Goal: Task Accomplishment & Management: Use online tool/utility

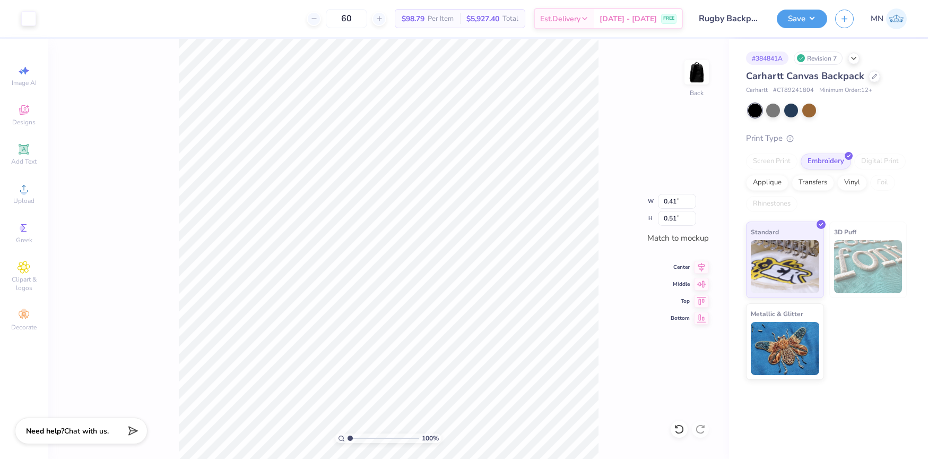
type input "4.00"
type input "2.73"
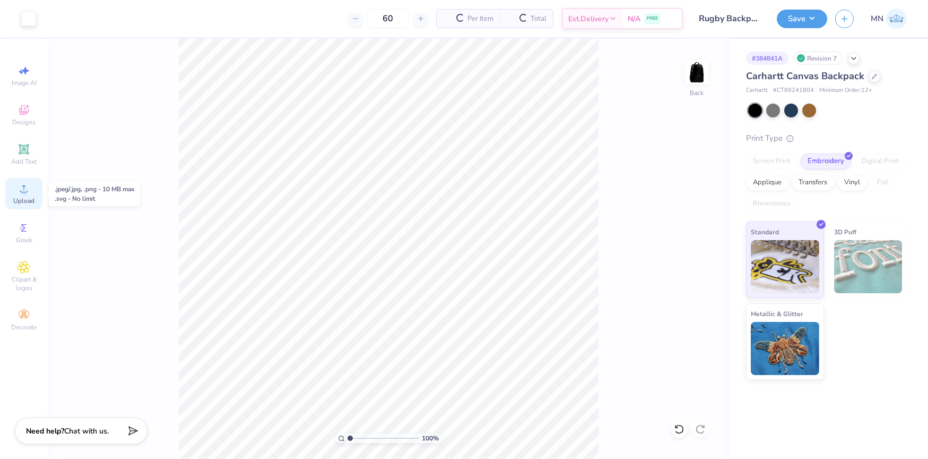
click at [28, 195] on div "Upload" at bounding box center [23, 193] width 37 height 31
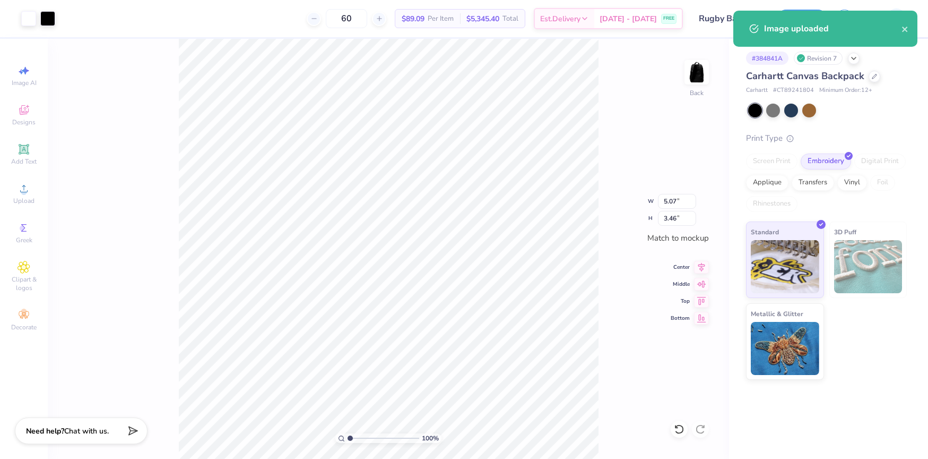
type input "5.04"
type input "3.43"
click at [675, 197] on input "5.04" at bounding box center [677, 201] width 38 height 15
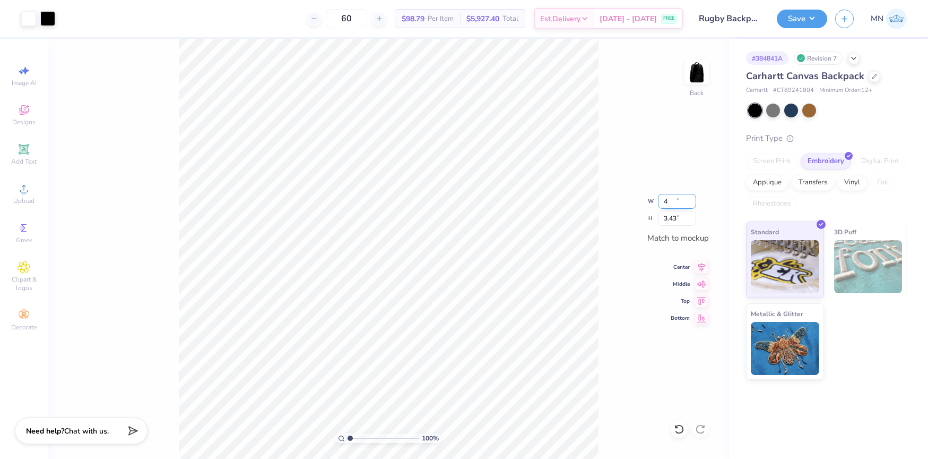
type input "4.00"
type input "2.73"
click at [445, 341] on li "Group" at bounding box center [433, 342] width 83 height 21
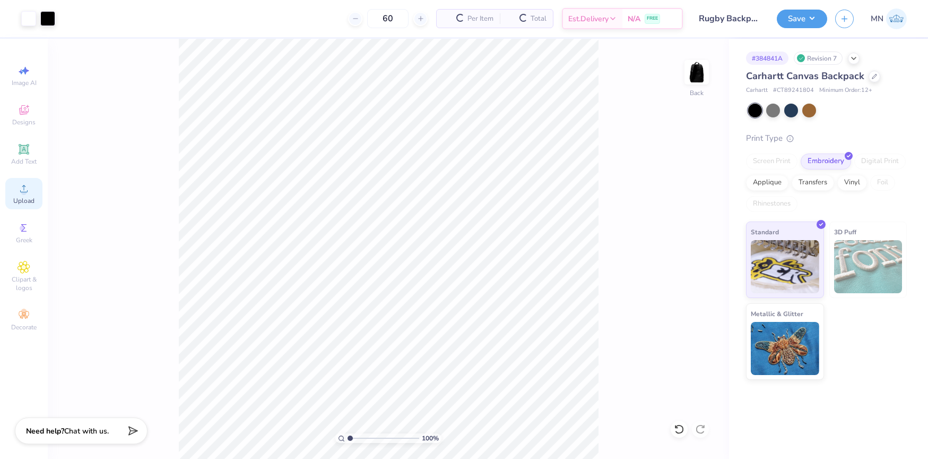
click at [31, 188] on div "Upload" at bounding box center [23, 193] width 37 height 31
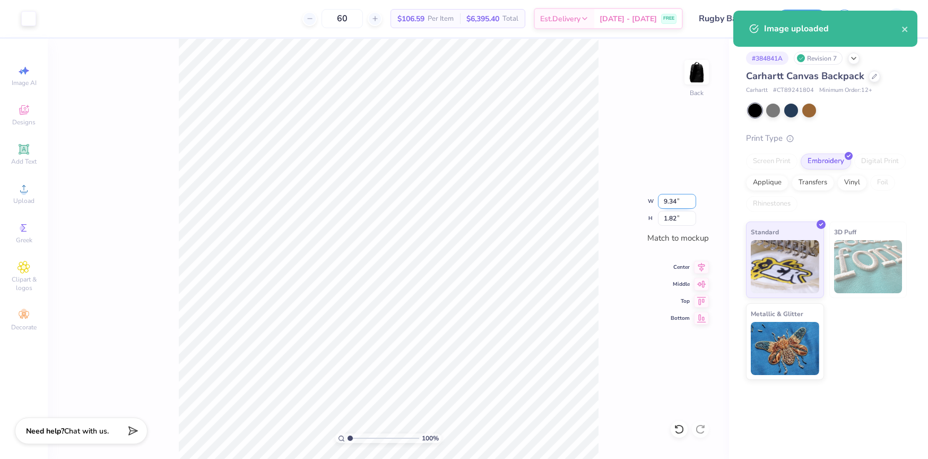
click at [673, 204] on input "9.34" at bounding box center [677, 201] width 38 height 15
type input "4.50"
type input "0.88"
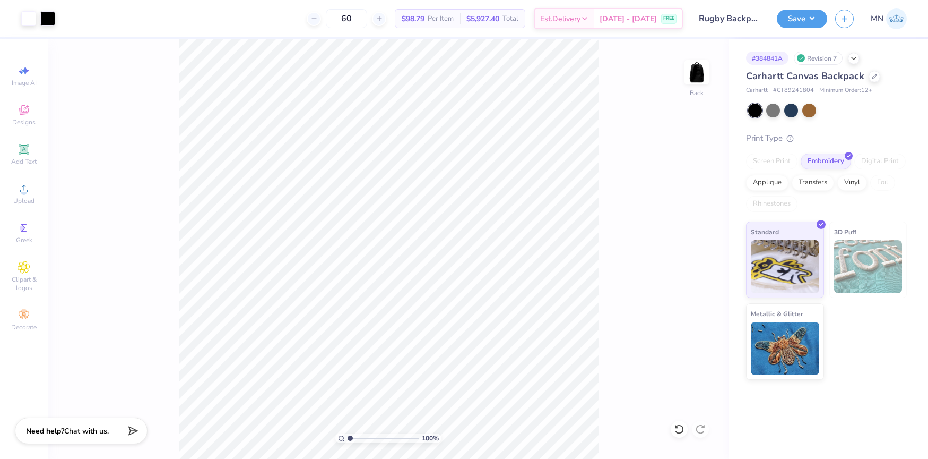
drag, startPoint x: 808, startPoint y: 21, endPoint x: 809, endPoint y: 29, distance: 8.0
click at [808, 21] on button "Save" at bounding box center [802, 19] width 50 height 19
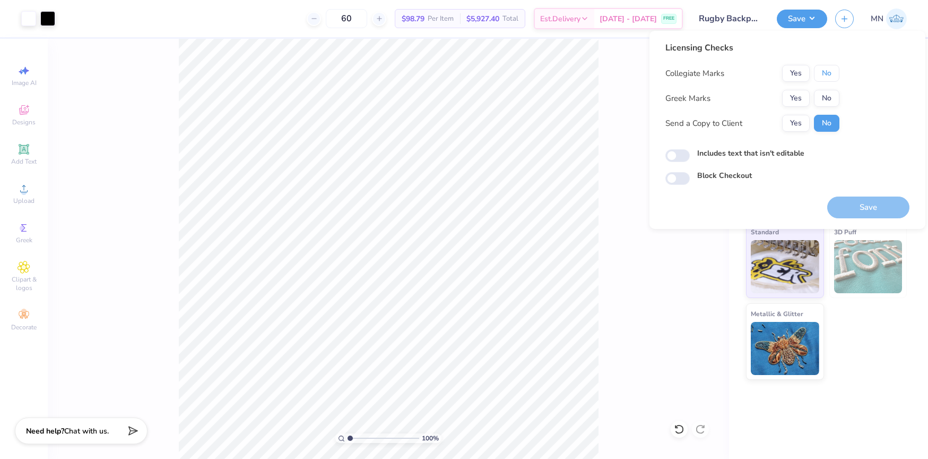
drag, startPoint x: 818, startPoint y: 69, endPoint x: 823, endPoint y: 88, distance: 19.8
click at [818, 69] on button "No" at bounding box center [826, 73] width 25 height 17
click at [801, 81] on button "Yes" at bounding box center [796, 73] width 28 height 17
drag, startPoint x: 829, startPoint y: 102, endPoint x: 864, endPoint y: 214, distance: 117.0
click at [829, 102] on button "No" at bounding box center [826, 98] width 25 height 17
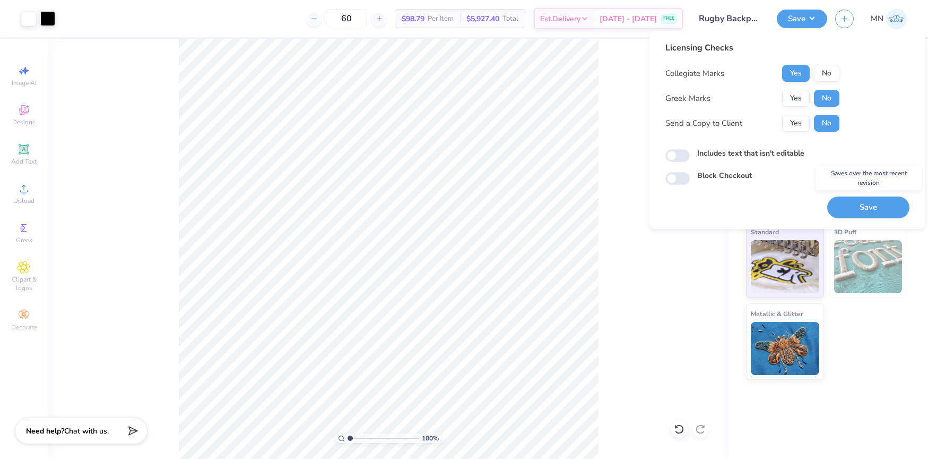
click at [867, 214] on button "Save" at bounding box center [868, 207] width 82 height 22
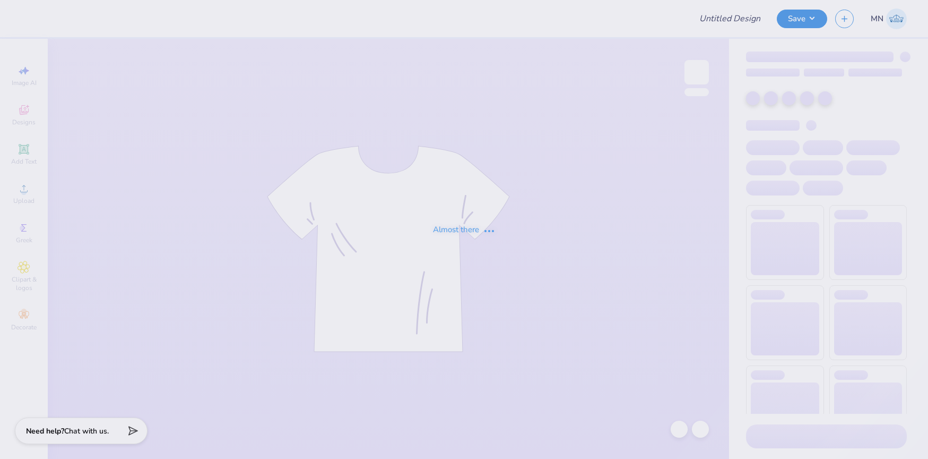
type input "Pike Parents Weekend 2025"
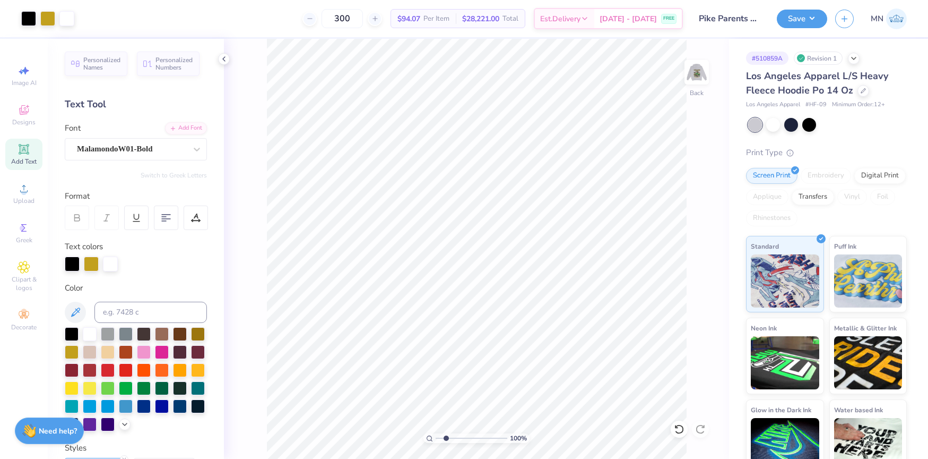
type input "2.39"
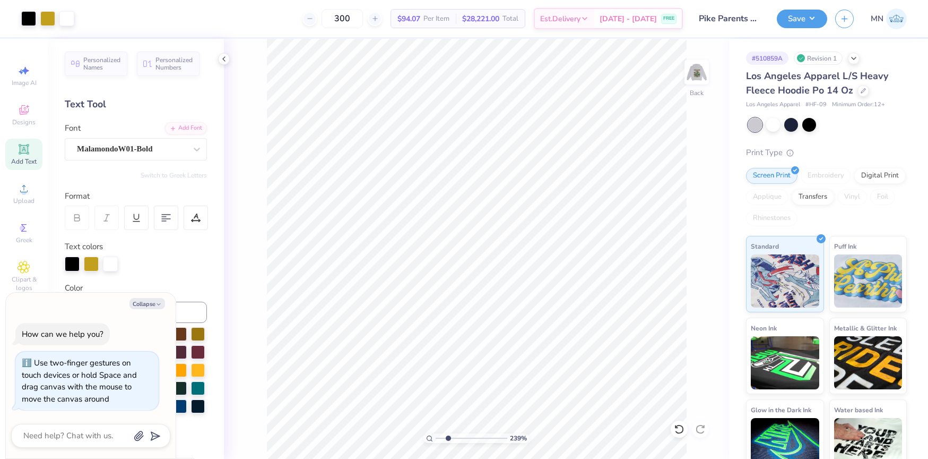
type textarea "x"
type input "3.38"
drag, startPoint x: 439, startPoint y: 439, endPoint x: 455, endPoint y: 437, distance: 15.5
click at [455, 439] on input "range" at bounding box center [472, 438] width 72 height 10
type textarea "x"
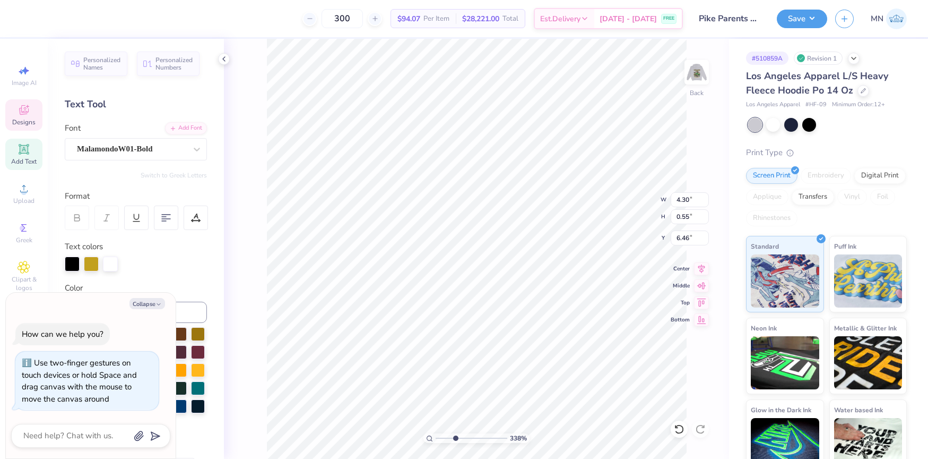
type input "6.65"
type textarea "x"
type input "4.33"
type textarea "x"
type input "4.91"
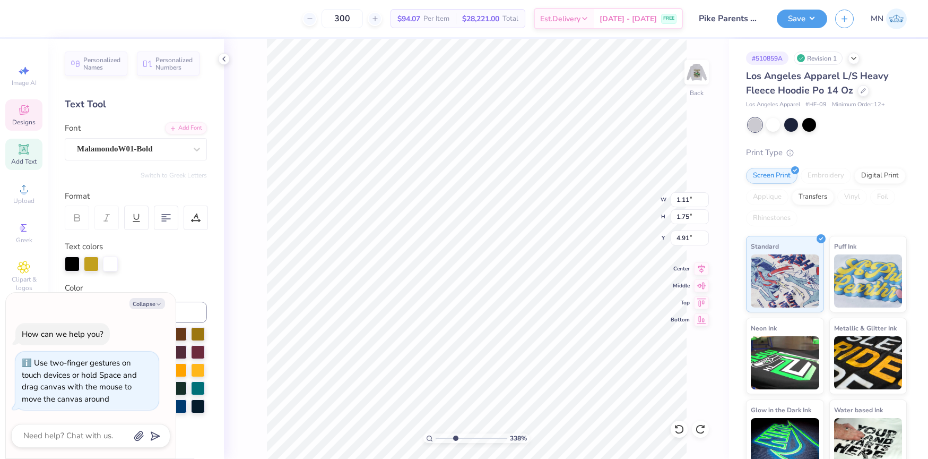
type textarea "x"
type input "4.30"
type input "0.55"
type input "6.65"
type textarea "x"
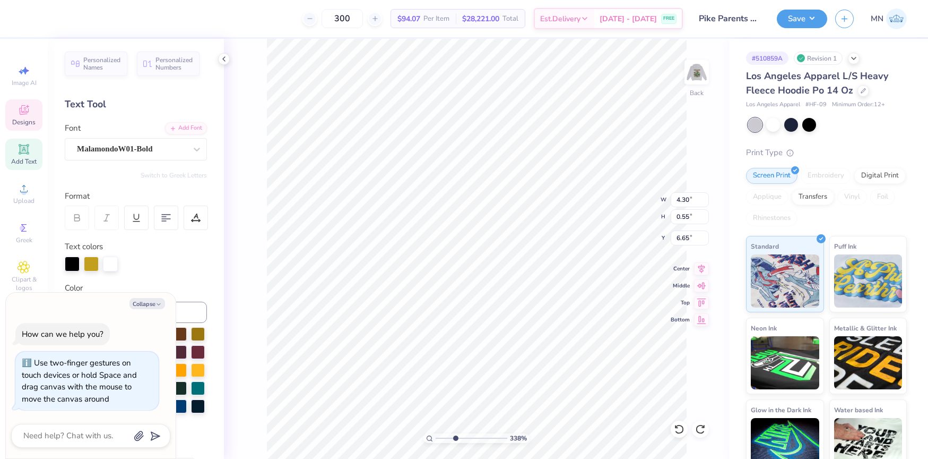
type input "6.94"
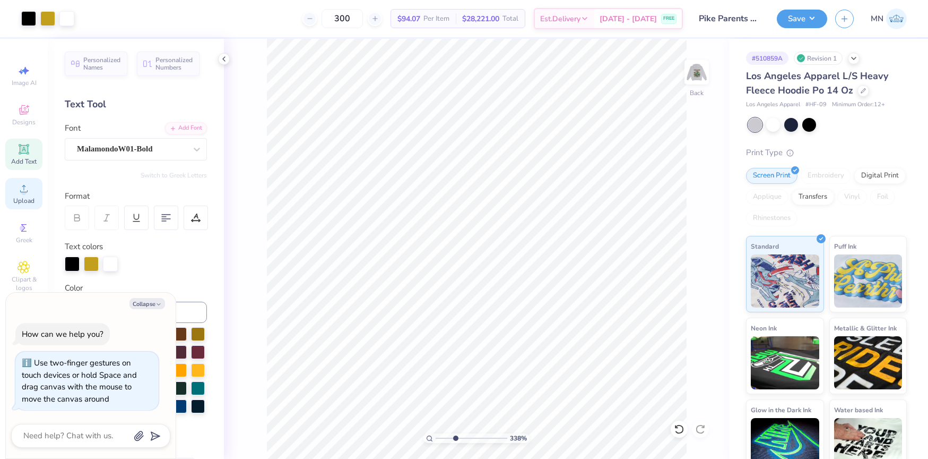
click at [22, 180] on div "Upload" at bounding box center [23, 193] width 37 height 31
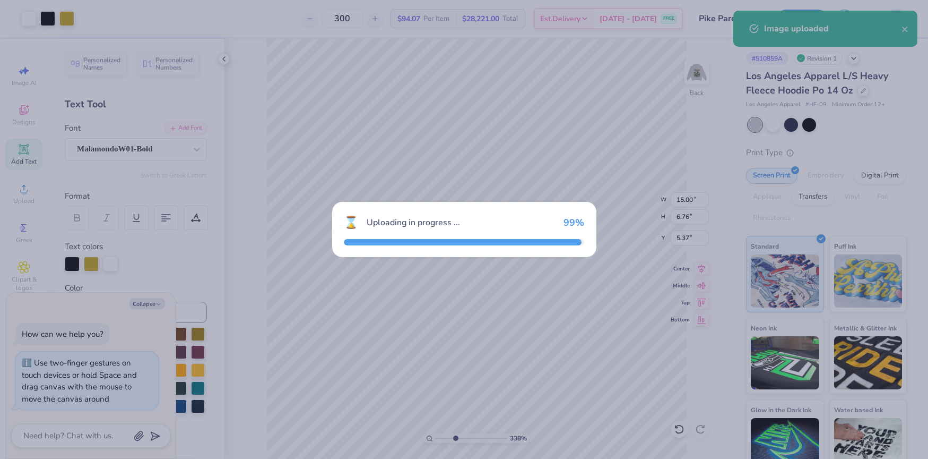
type textarea "x"
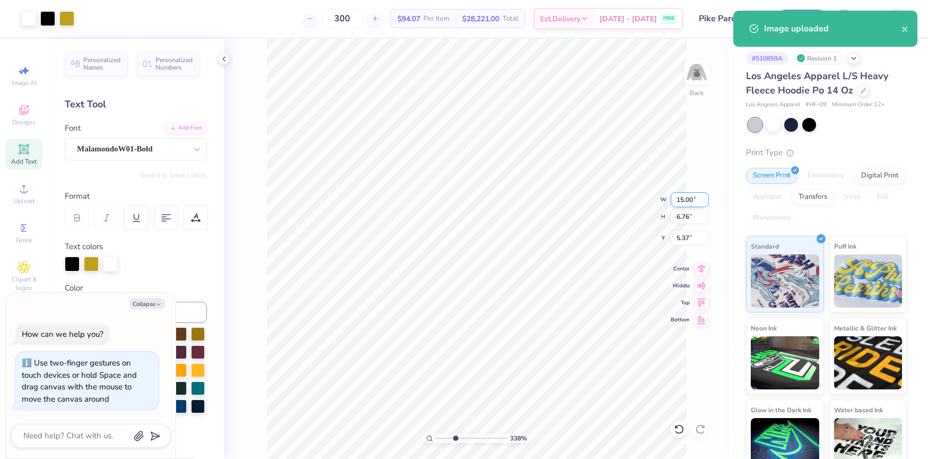
click at [688, 196] on input "15.00" at bounding box center [690, 199] width 38 height 15
type input "4"
type textarea "x"
type input "4.00"
type input "1.80"
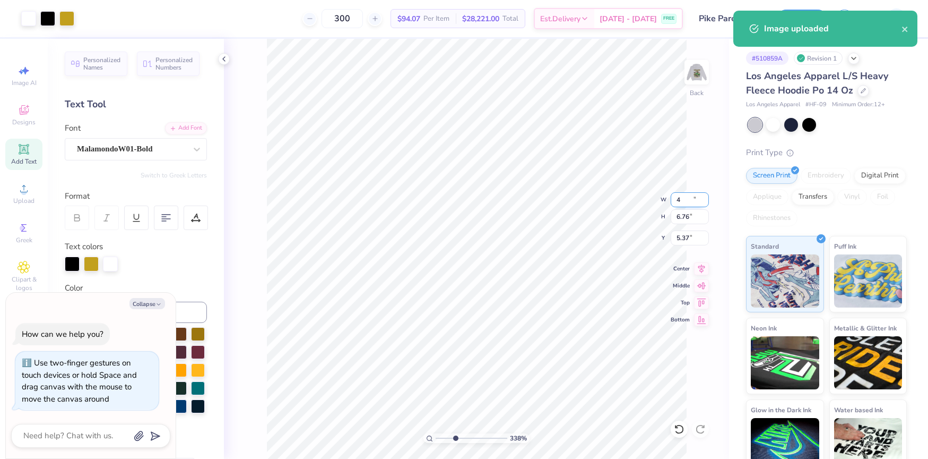
type input "7.85"
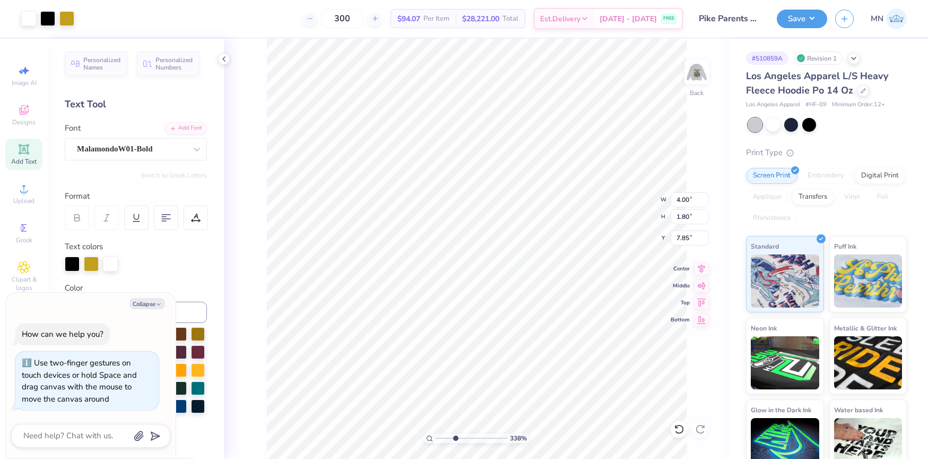
type textarea "x"
type input "4.97"
type textarea "x"
type input "4.43"
type input "2.00"
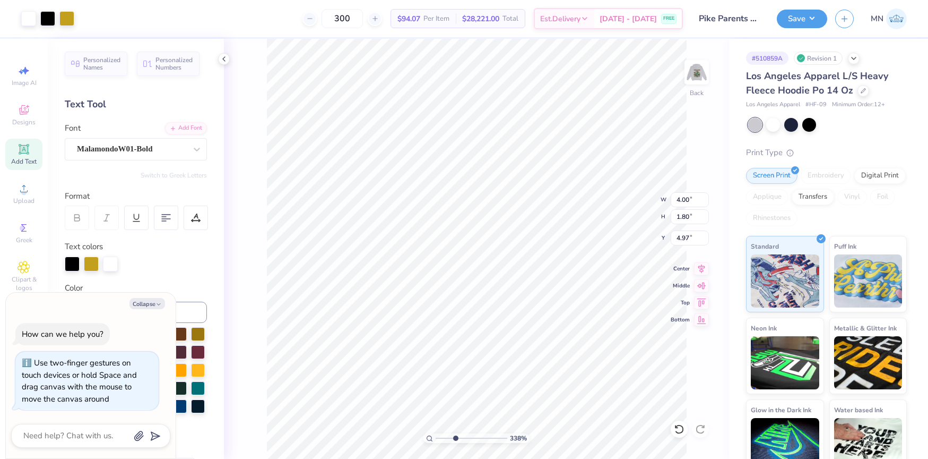
type input "4.78"
type textarea "x"
type input "4.94"
type textarea "x"
type input "1.93"
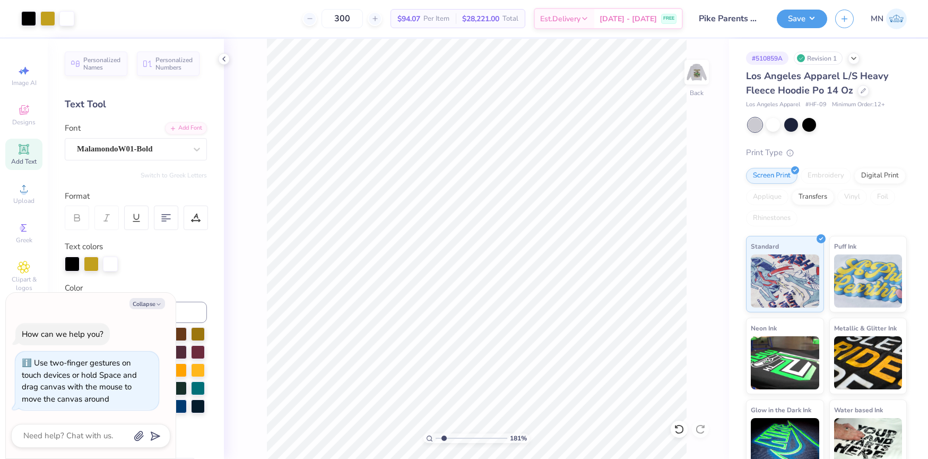
click at [446, 430] on div "181 %" at bounding box center [477, 249] width 420 height 420
drag, startPoint x: 456, startPoint y: 436, endPoint x: 565, endPoint y: 254, distance: 212.8
drag, startPoint x: 589, startPoint y: 341, endPoint x: 691, endPoint y: 183, distance: 188.2
click at [591, 340] on li "Group" at bounding box center [600, 342] width 83 height 21
type textarea "x"
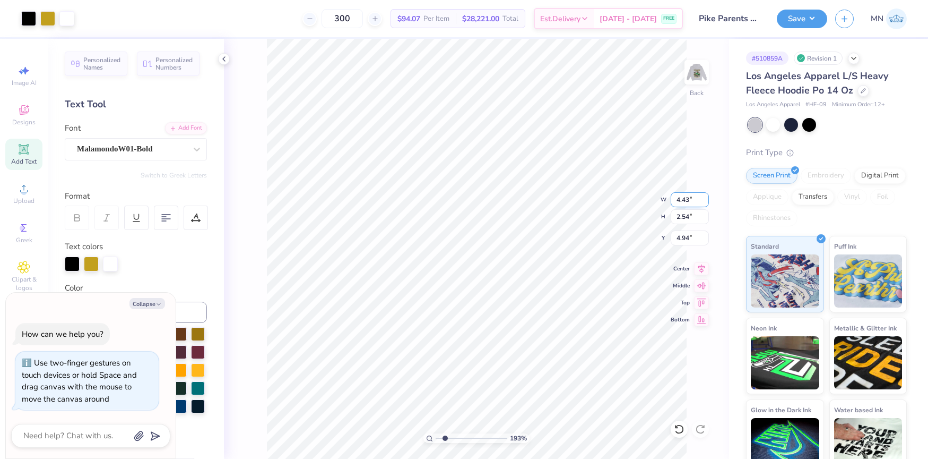
click at [689, 204] on input "4.43" at bounding box center [690, 199] width 38 height 15
type input "4"
drag, startPoint x: 682, startPoint y: 202, endPoint x: 677, endPoint y: 205, distance: 6.5
click at [682, 202] on input "4" at bounding box center [690, 199] width 38 height 15
type textarea "x"
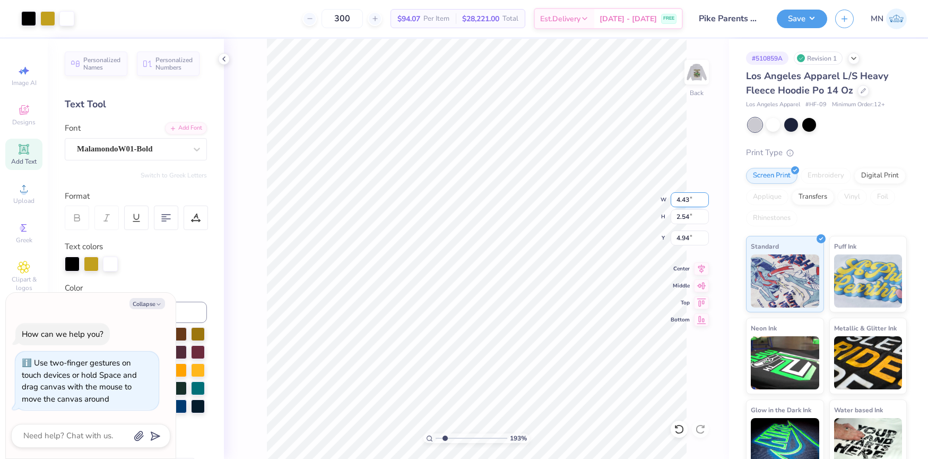
click at [683, 202] on input "4.43" at bounding box center [690, 199] width 38 height 15
type input "4"
type textarea "x"
type input "4.00"
type input "2.29"
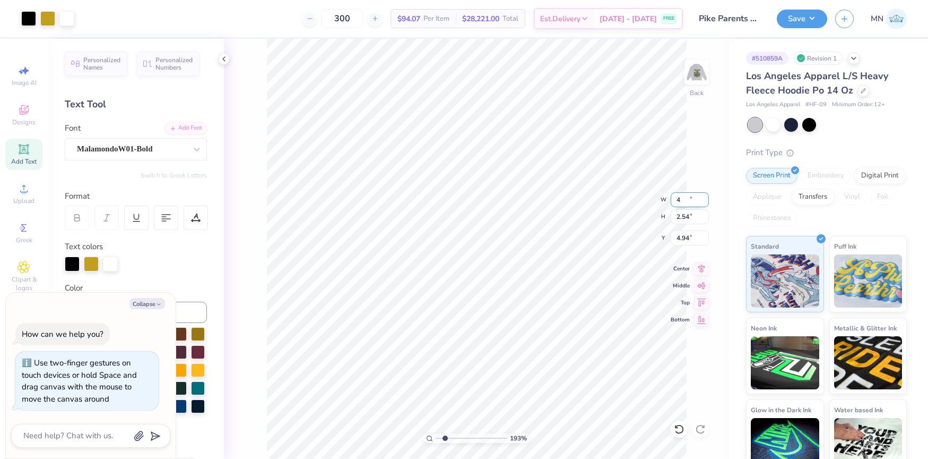
type input "5.06"
click at [694, 221] on div "193 % Back" at bounding box center [476, 249] width 505 height 420
type textarea "x"
click at [687, 238] on input "5.06" at bounding box center [690, 237] width 38 height 15
type input "3"
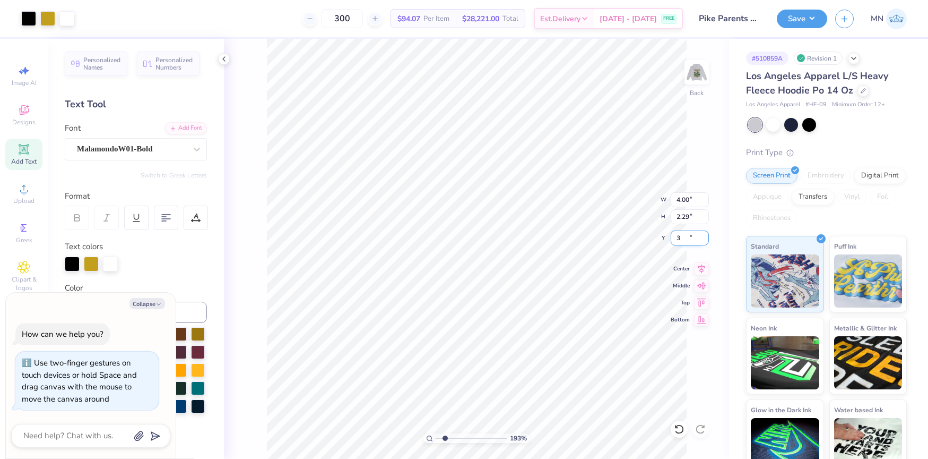
type textarea "x"
type input "3.00"
type textarea "x"
type input "1"
click at [410, 437] on div "100 %" at bounding box center [477, 249] width 420 height 420
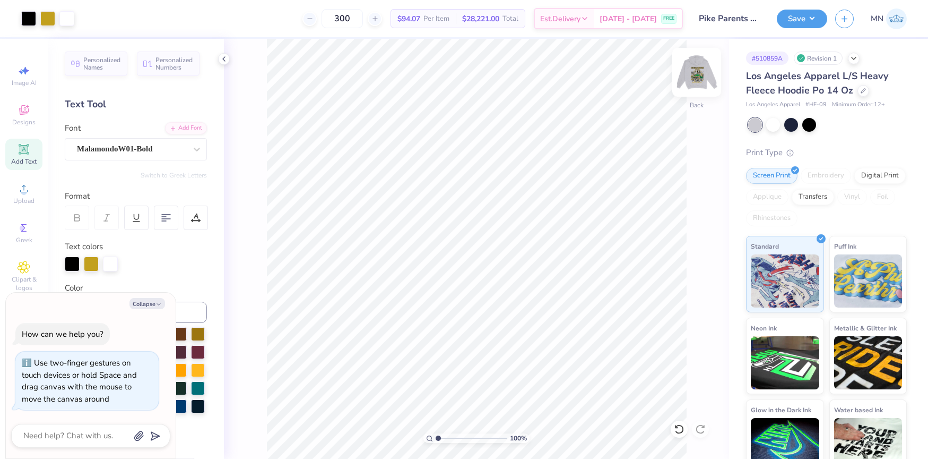
click at [702, 81] on img at bounding box center [697, 72] width 42 height 42
type textarea "x"
type input "2.5"
drag, startPoint x: 437, startPoint y: 436, endPoint x: 449, endPoint y: 436, distance: 11.7
click at [449, 436] on input "range" at bounding box center [472, 438] width 72 height 10
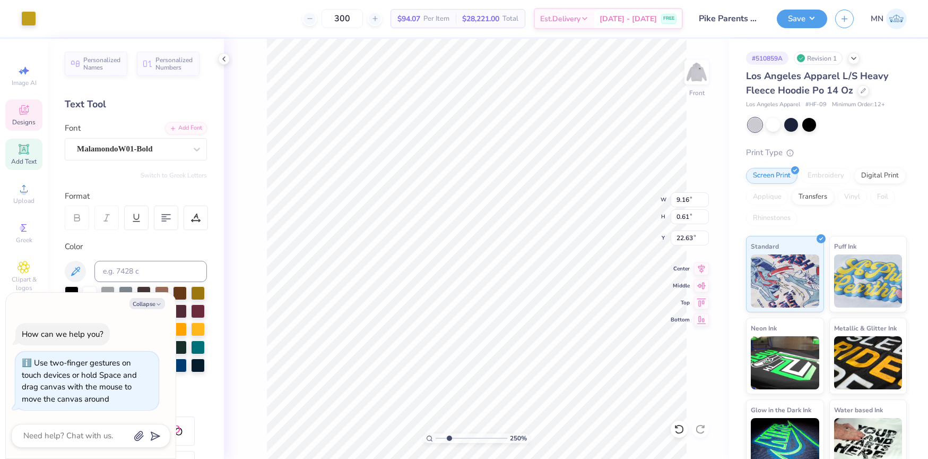
type textarea "x"
type input "9.16"
type input "0.61"
type input "22.63"
click at [177, 126] on div "Add Font" at bounding box center [186, 127] width 42 height 12
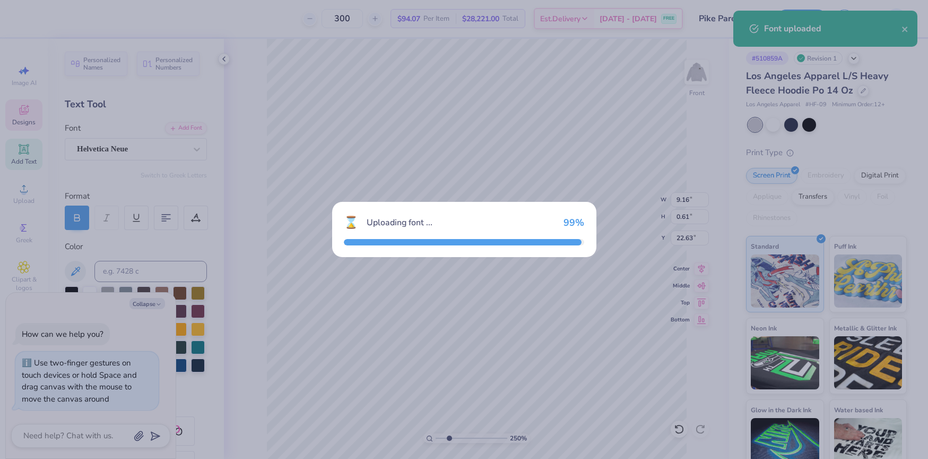
type textarea "x"
type input "12.84"
type input "0.68"
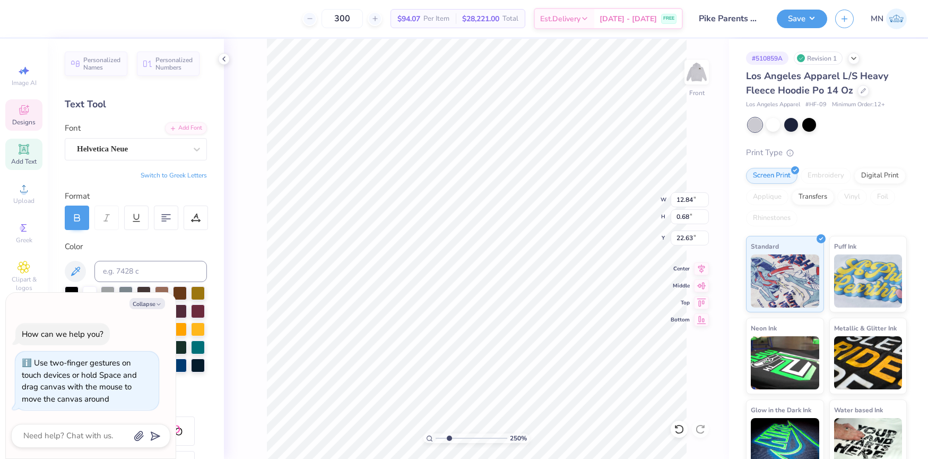
scroll to position [0, 3]
type textarea "x"
type textarea "UNICOLORADO BOULDER"
type textarea "x"
type textarea "UNIVCOLORADO BOULDER"
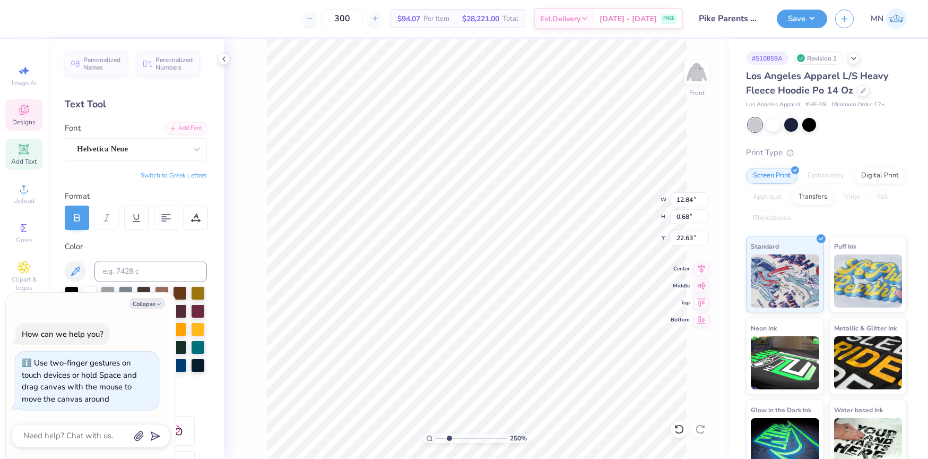
type textarea "x"
type textarea "UNIVECOLORADO BOULDER"
type textarea "x"
type textarea "UNIVERCOLORADO BOULDER"
type textarea "x"
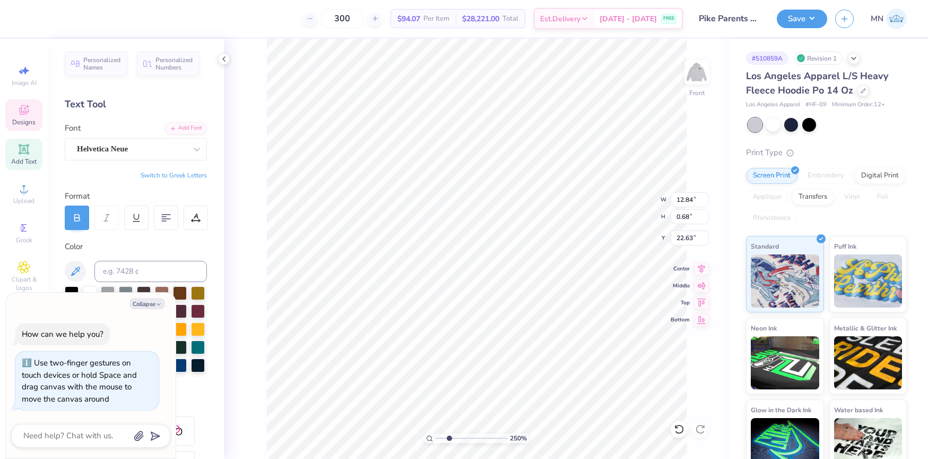
type textarea "UNIVERSCOLORADO BOULDER"
type textarea "x"
type textarea "UNIVERSICOLORADO BOULDER"
type textarea "x"
type textarea "UNIVERSITCOLORADO BOULDER"
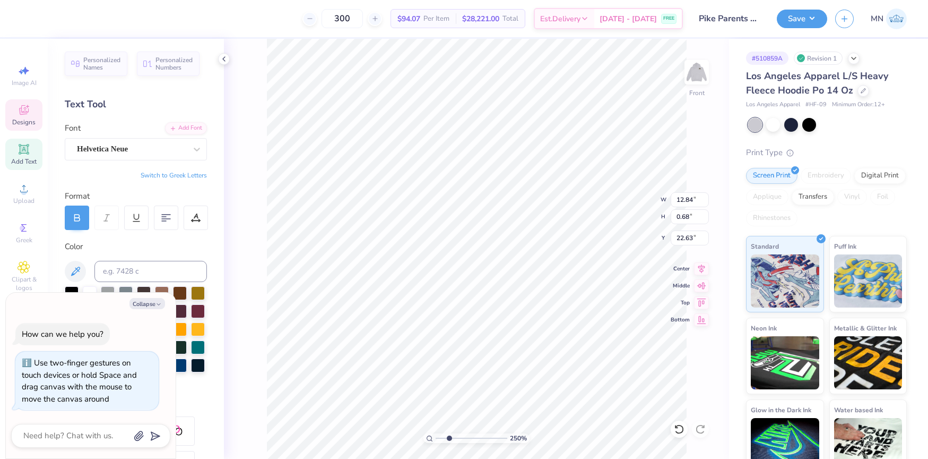
type textarea "x"
type textarea "UNIVERSITYCOLORADO BOULDER"
type textarea "x"
type textarea "[GEOGRAPHIC_DATA][US_STATE]"
type textarea "x"
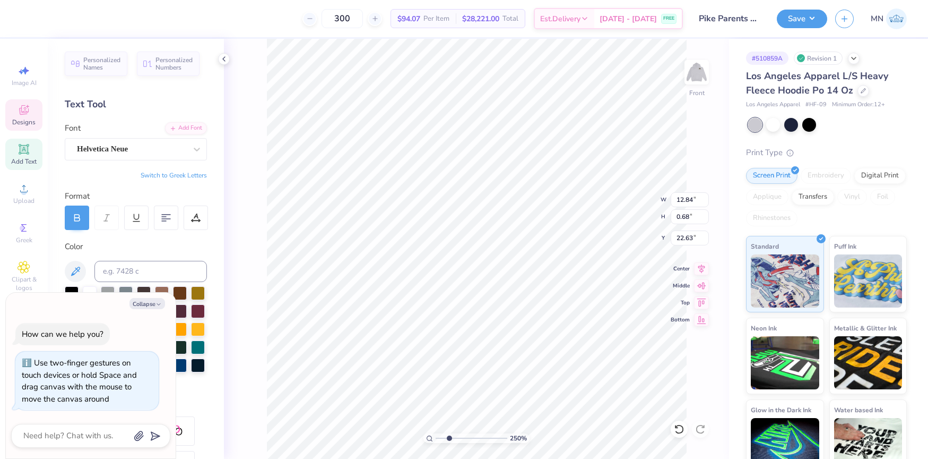
type textarea "[GEOGRAPHIC_DATA]"
type textarea "x"
type textarea "[GEOGRAPHIC_DATA]"
type textarea "x"
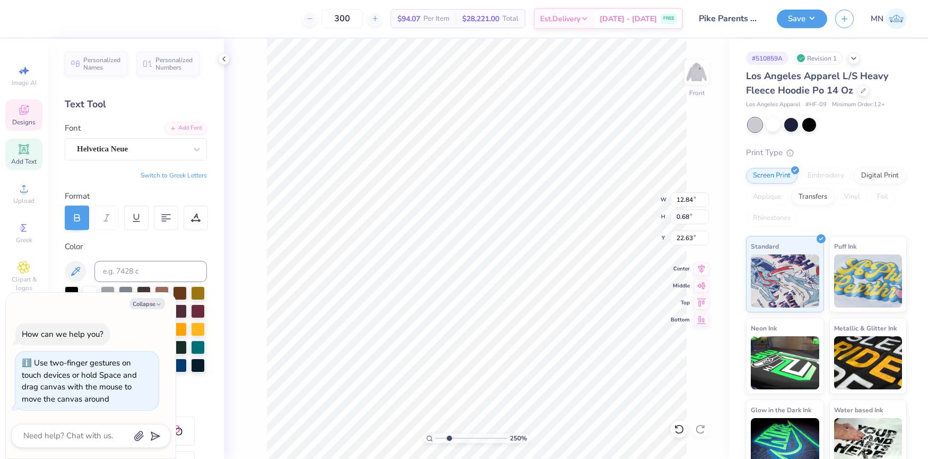
type textarea "[GEOGRAPHIC_DATA][US_STATE]"
click at [27, 183] on icon at bounding box center [24, 188] width 13 height 13
type textarea "x"
type input "14.10"
type input "0.56"
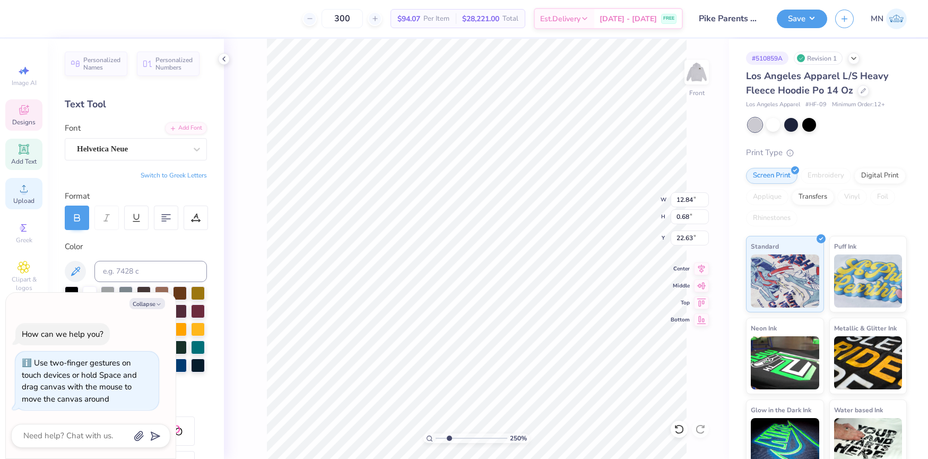
type input "22.69"
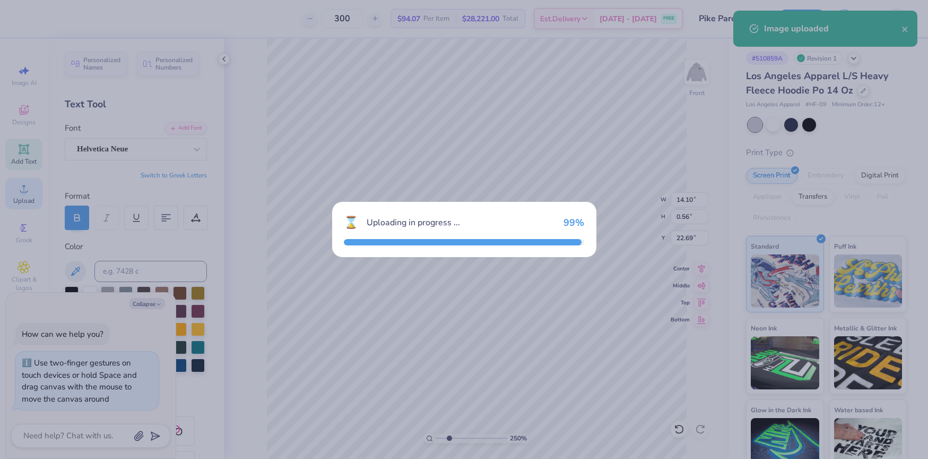
type textarea "x"
type input "15.00"
type input "14.69"
type input "9.16"
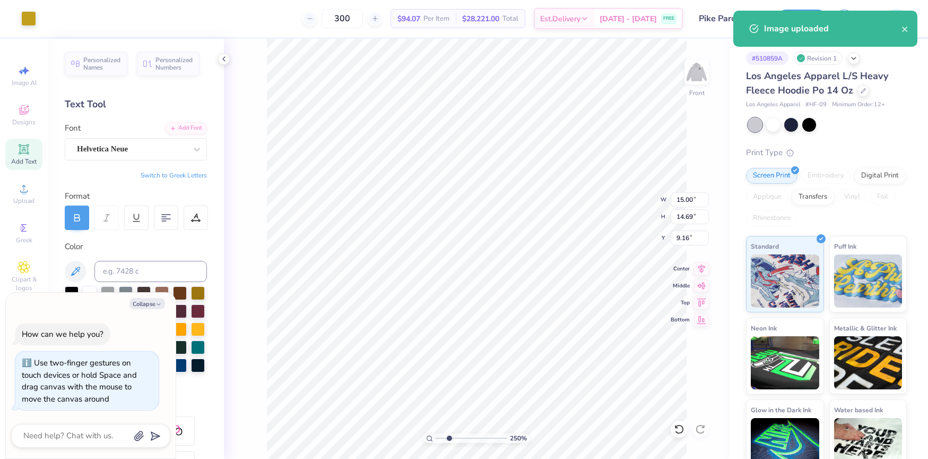
type textarea "x"
type input "1.32"
type input "1.29"
type input "22.55"
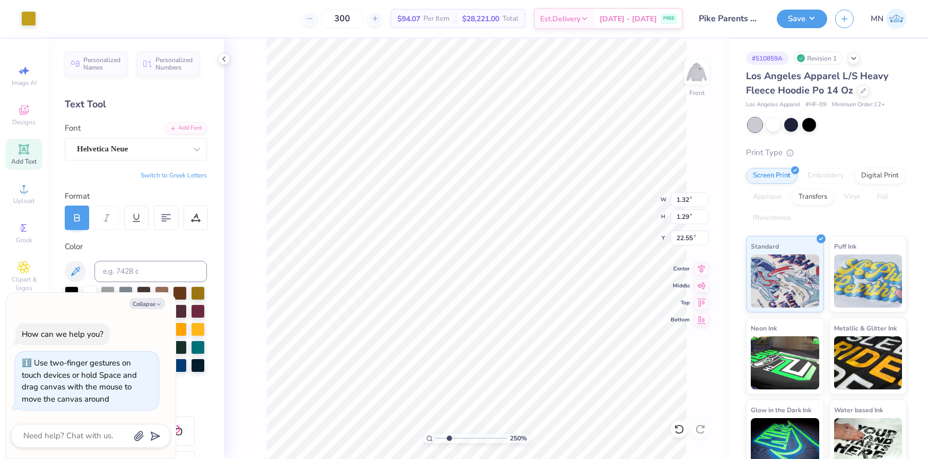
type textarea "x"
type input "23.25"
type input "5.78"
drag, startPoint x: 456, startPoint y: 436, endPoint x: 473, endPoint y: 436, distance: 16.5
click at [472, 437] on input "range" at bounding box center [472, 438] width 72 height 10
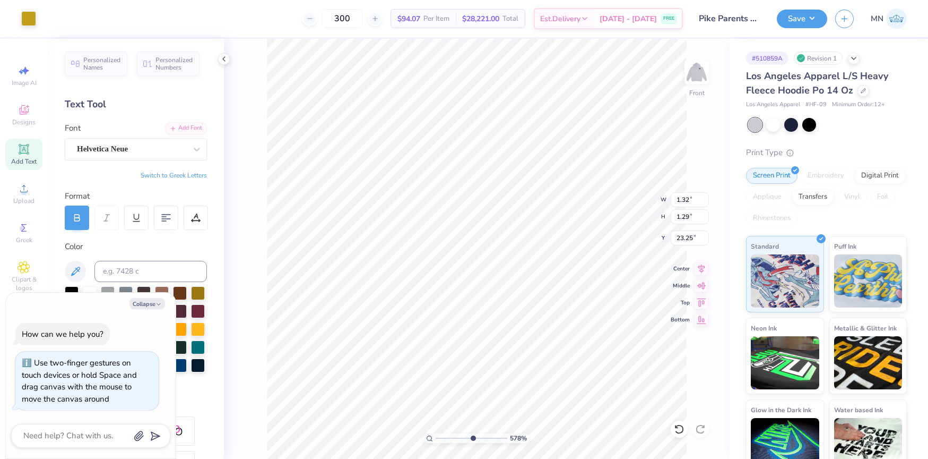
type textarea "x"
type input "0.32"
type input "0.31"
type input "24.22"
type textarea "x"
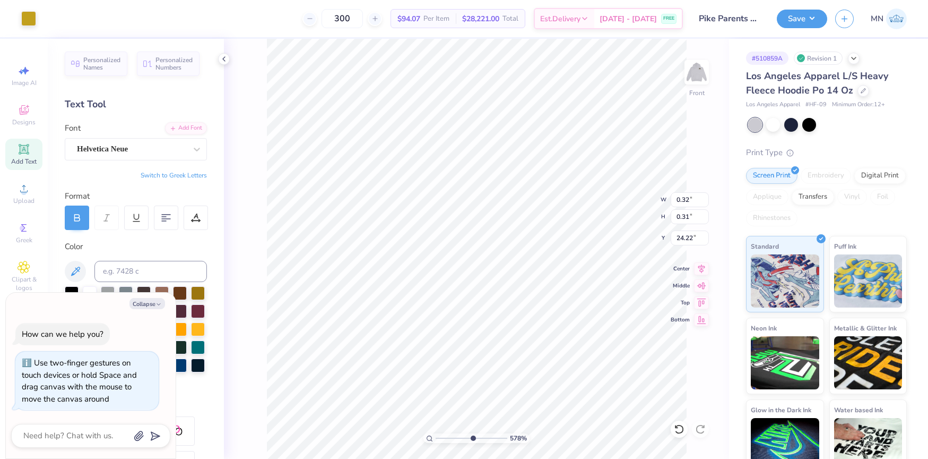
type input "14.10"
type input "0.56"
type input "22.69"
type textarea "x"
type textarea "[GEOGRAPHIC_DATA][US_STATE]"
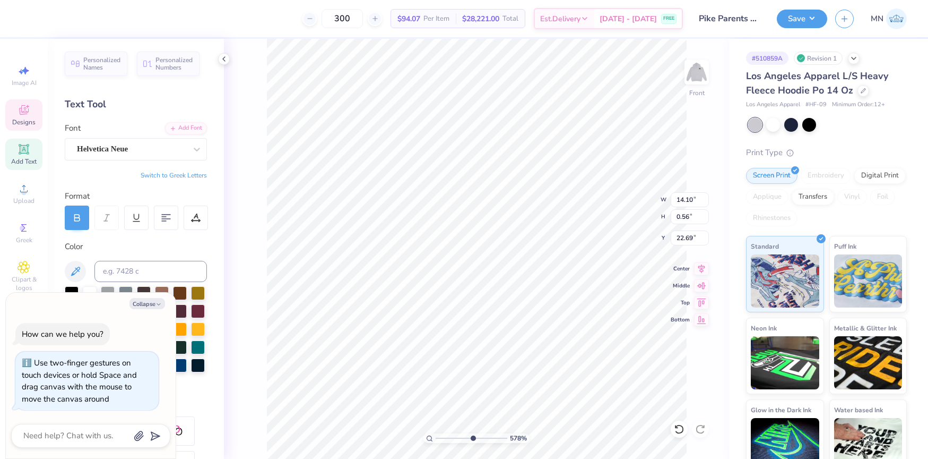
scroll to position [0, 6]
type textarea "x"
type input "22.69"
type textarea "x"
type input "14.31"
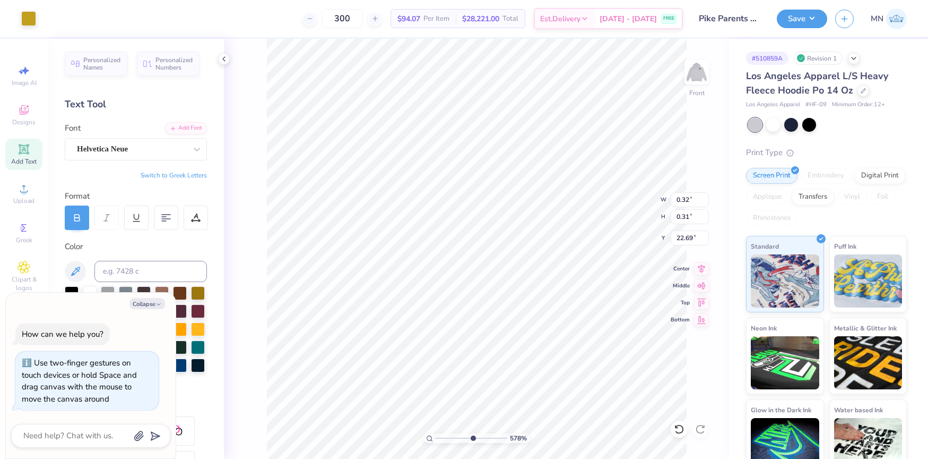
type input "0.56"
type textarea "x"
type textarea "[GEOGRAPHIC_DATA][US_STATE]"
type textarea "x"
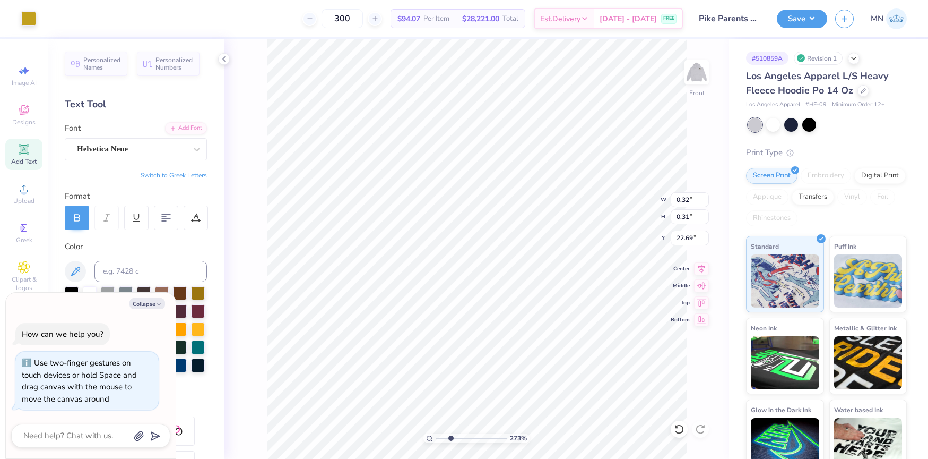
type input "2.71"
click at [450, 437] on input "range" at bounding box center [472, 438] width 72 height 10
type textarea "x"
type input "22.63"
click at [485, 339] on li "Group" at bounding box center [502, 342] width 83 height 21
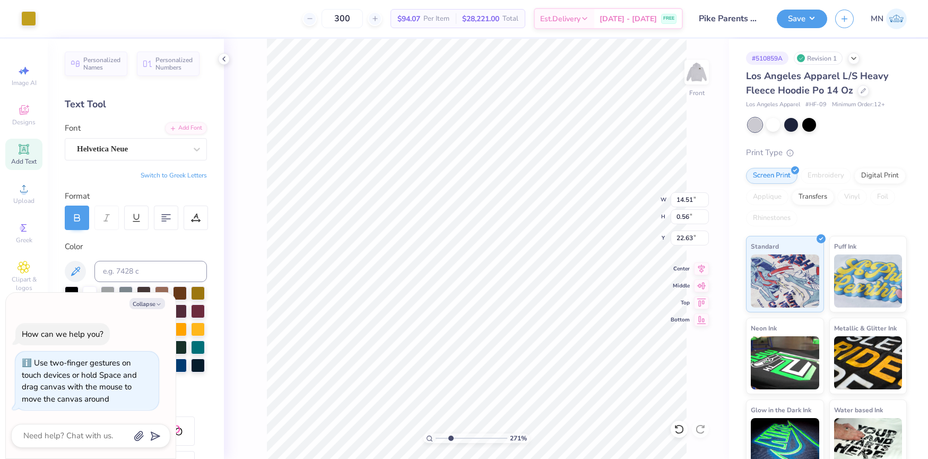
type textarea "x"
type input "22.88"
type input "1"
click at [422, 435] on div "100 %" at bounding box center [477, 249] width 420 height 420
type textarea "x"
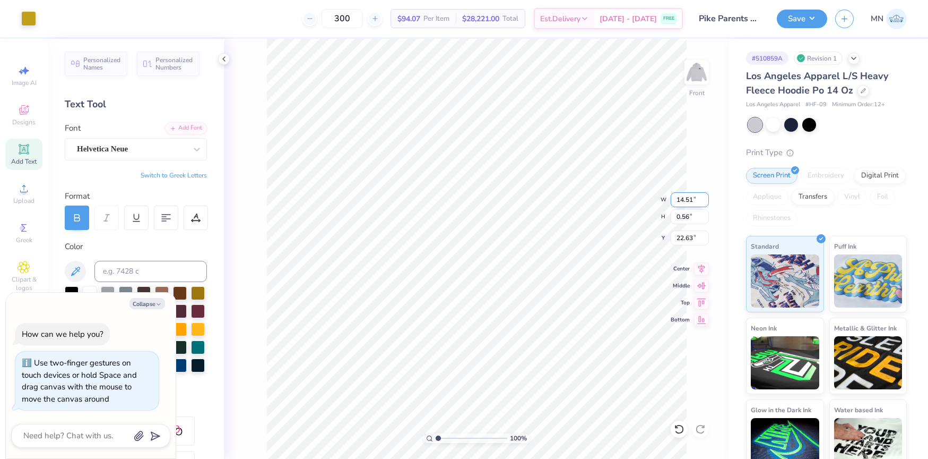
click at [687, 203] on input "14.51" at bounding box center [690, 199] width 38 height 15
type input "12"
type textarea "x"
type input "12.00"
type input "0.46"
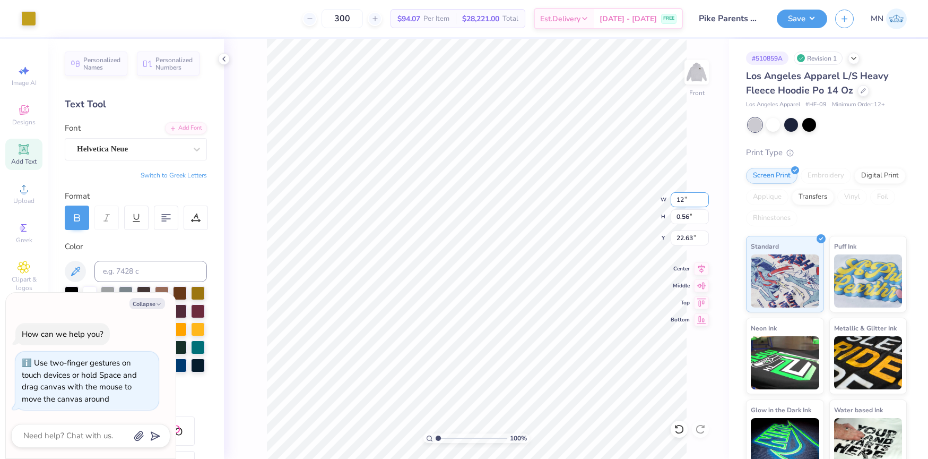
type input "22.68"
type textarea "x"
type input "23.49"
type textarea "x"
type input "2.26"
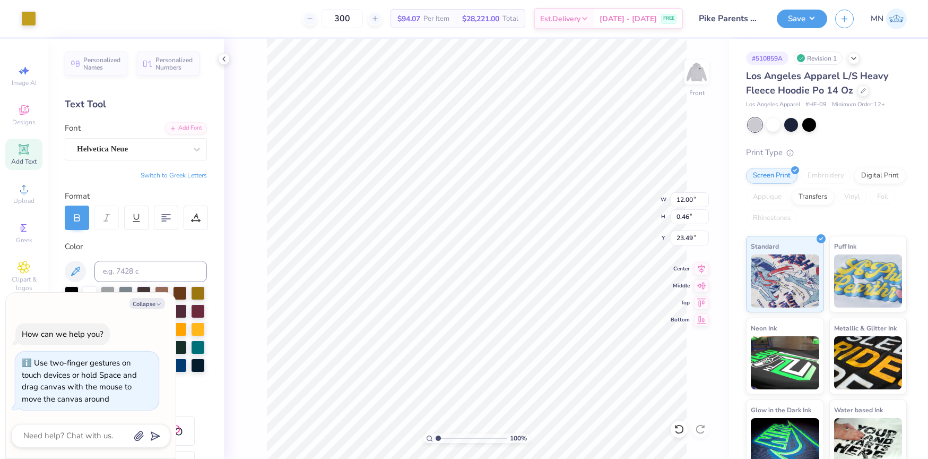
type input "3.56"
type input "10.45"
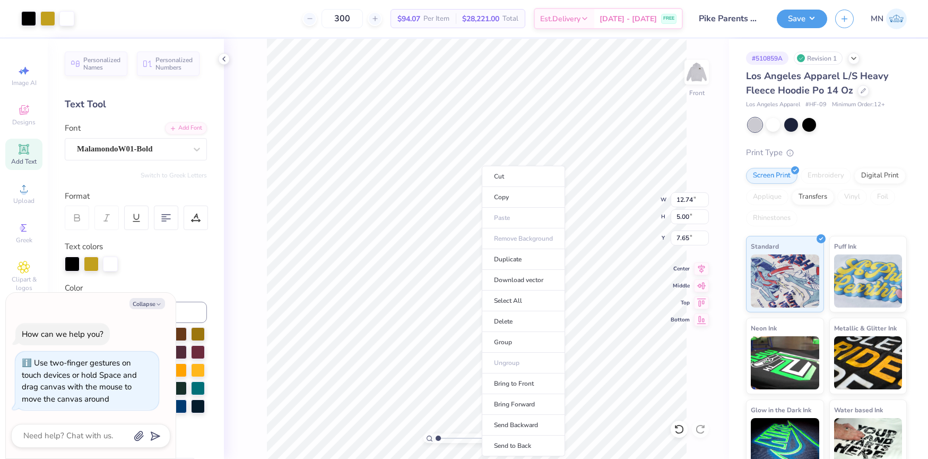
type textarea "x"
type input "2.75"
type input "6.75"
click at [514, 337] on li "Group" at bounding box center [523, 342] width 83 height 21
type textarea "x"
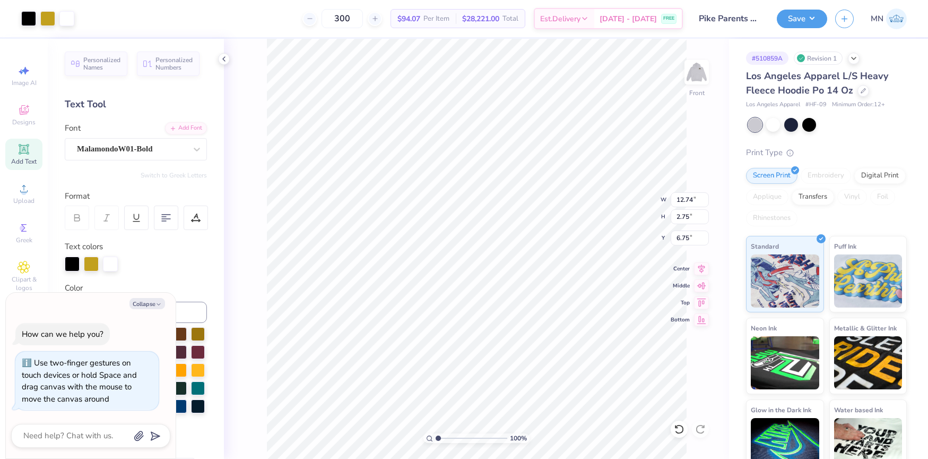
type input "12.69"
type input "12.42"
type input "10.45"
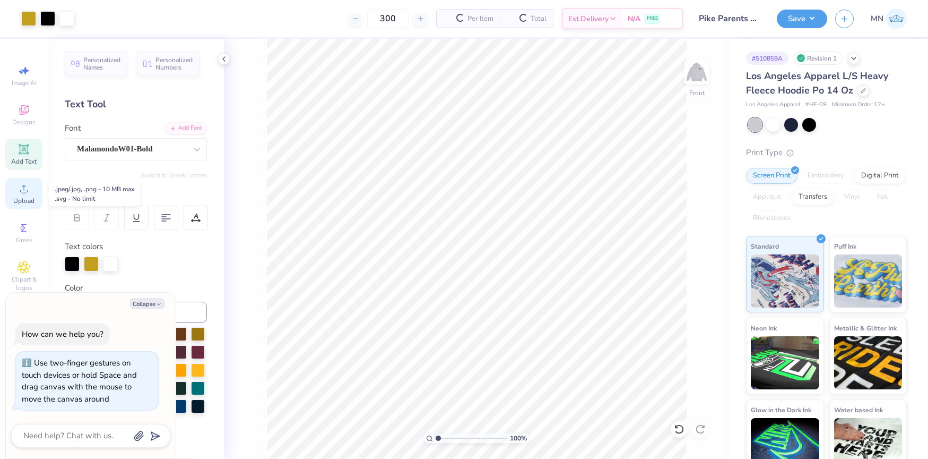
click at [29, 184] on icon at bounding box center [24, 188] width 13 height 13
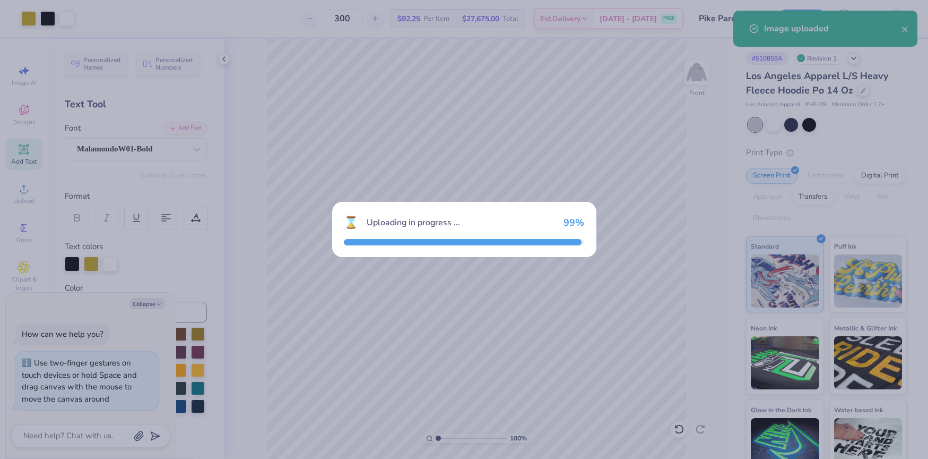
type textarea "x"
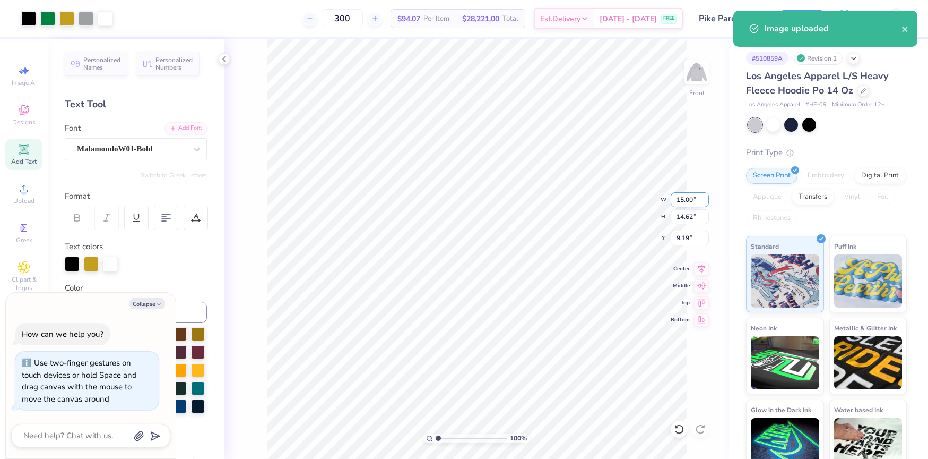
click at [693, 204] on input "15.00" at bounding box center [690, 199] width 38 height 15
type input "12"
type textarea "x"
type input "12.00"
type input "11.70"
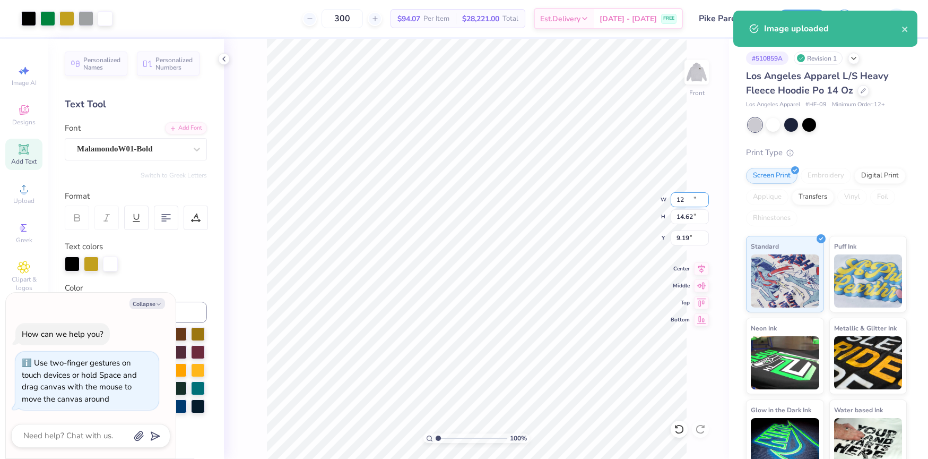
type input "10.65"
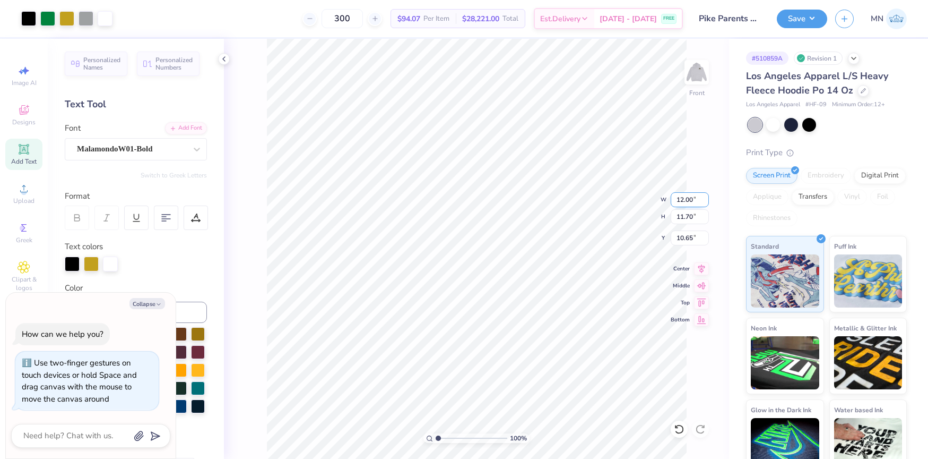
type textarea "x"
type input "12.74"
type input "2.75"
type input "6.75"
type textarea "x"
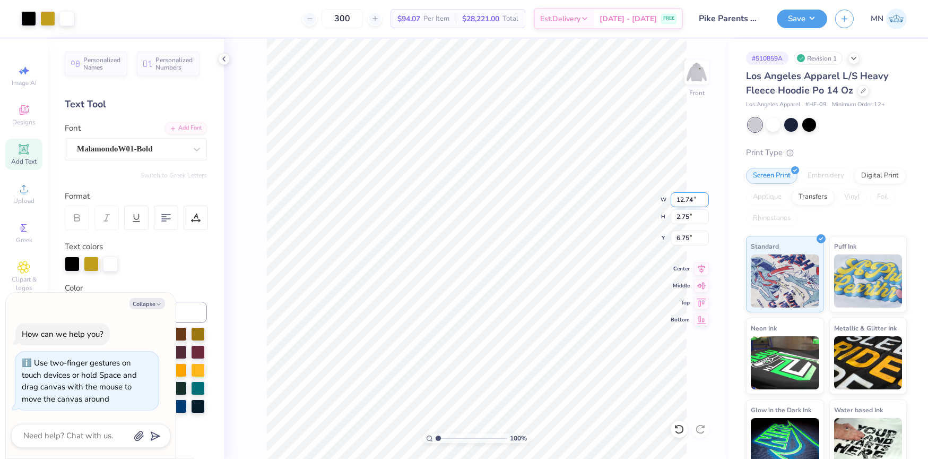
type input "6.74"
type textarea "x"
type input "7.32"
type textarea "x"
type input "7.52"
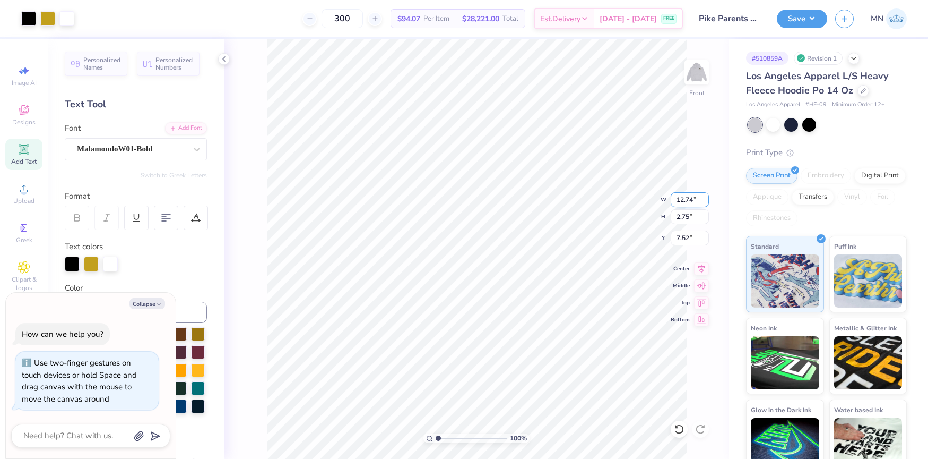
click at [683, 199] on input "12.74" at bounding box center [690, 199] width 38 height 15
type input "12"
type textarea "x"
type input "12.00"
type input "2.59"
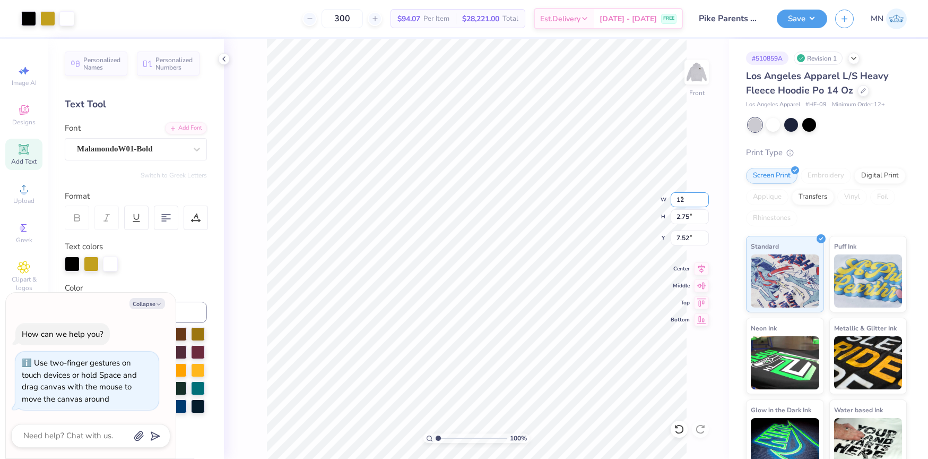
type input "7.60"
type textarea "x"
type input "8.06"
type textarea "x"
type input "0.46"
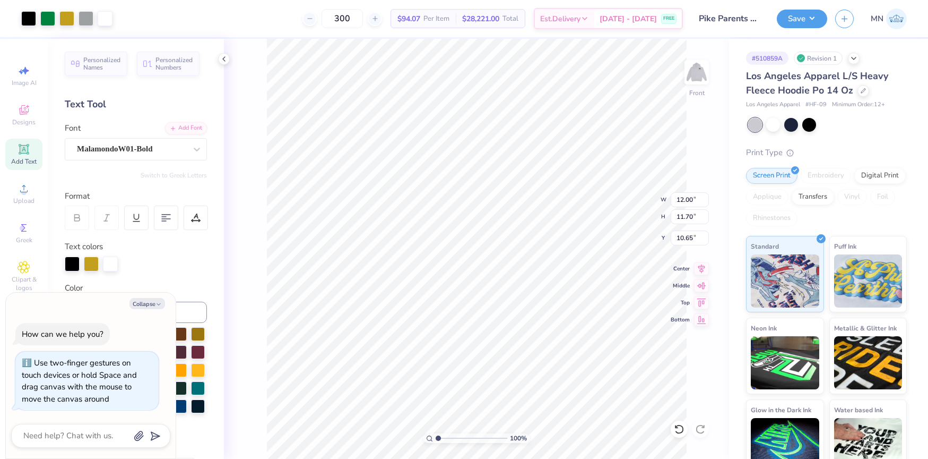
type input "23.49"
type textarea "x"
type input "22.35"
click at [685, 202] on input "12.00" at bounding box center [690, 199] width 38 height 15
type input "11"
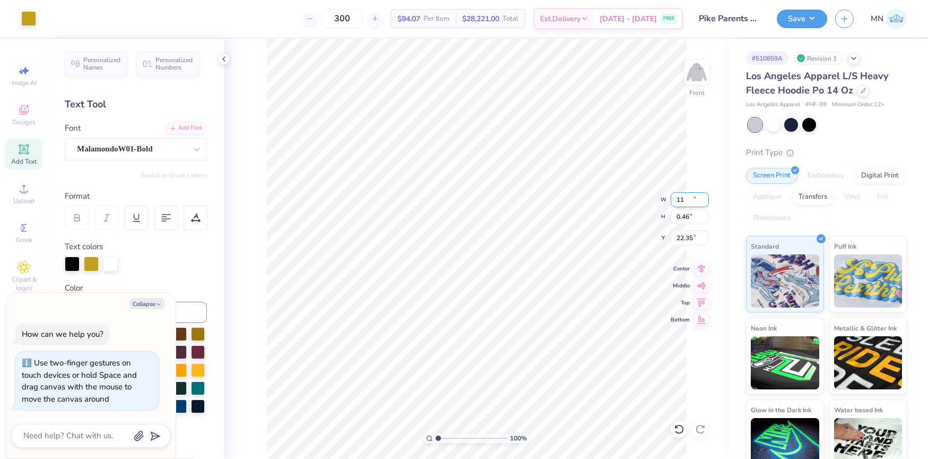
type textarea "x"
type input "11.00"
type input "0.42"
type input "22.37"
type textarea "x"
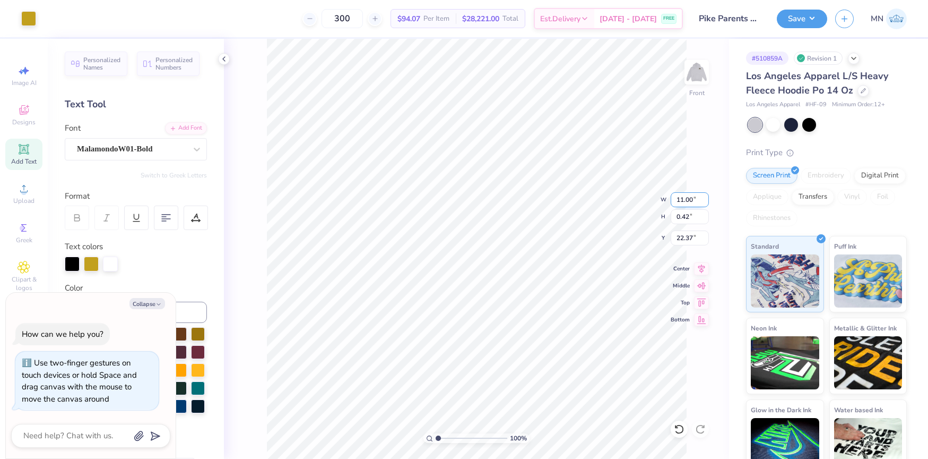
type input "22.35"
click at [500, 343] on li "Group" at bounding box center [519, 342] width 83 height 21
type textarea "x"
click at [683, 240] on input "8.06" at bounding box center [690, 237] width 38 height 15
type input "6"
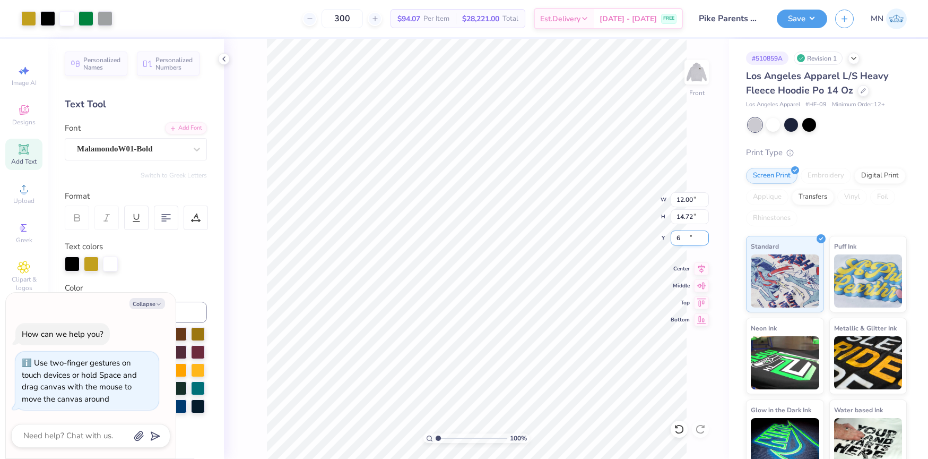
type textarea "x"
type input "6.00"
click at [796, 24] on button "Save" at bounding box center [802, 19] width 50 height 19
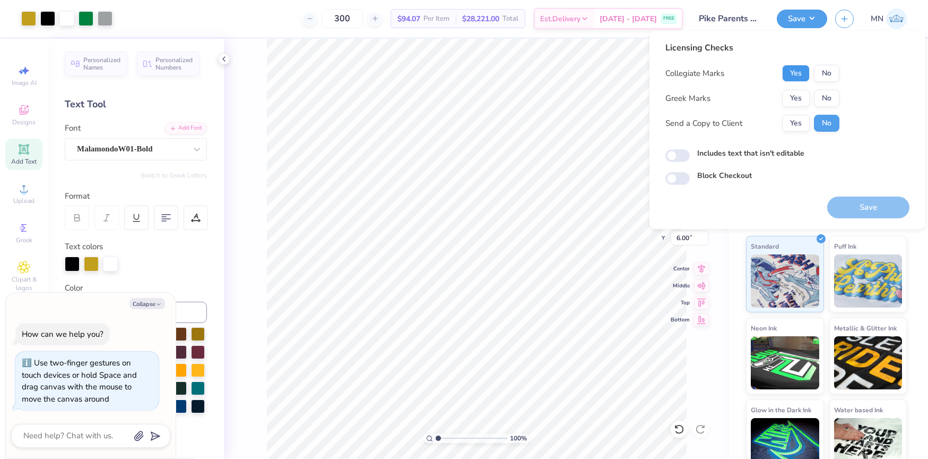
click at [799, 69] on button "Yes" at bounding box center [796, 73] width 28 height 17
drag, startPoint x: 801, startPoint y: 91, endPoint x: 807, endPoint y: 109, distance: 19.5
click at [801, 91] on button "Yes" at bounding box center [796, 98] width 28 height 17
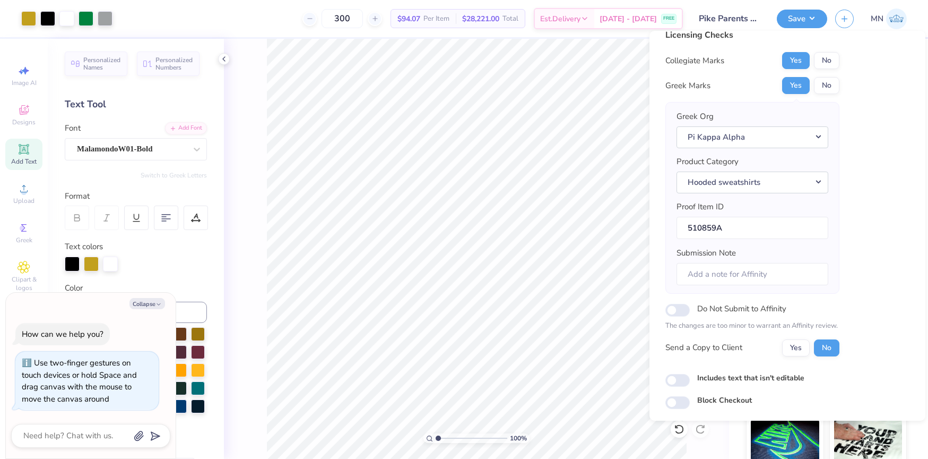
scroll to position [45, 0]
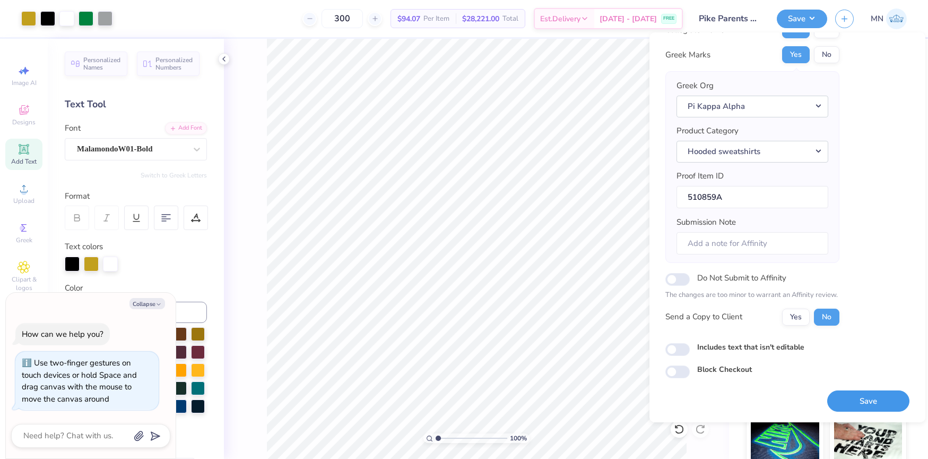
click at [840, 392] on button "Save" at bounding box center [868, 401] width 82 height 22
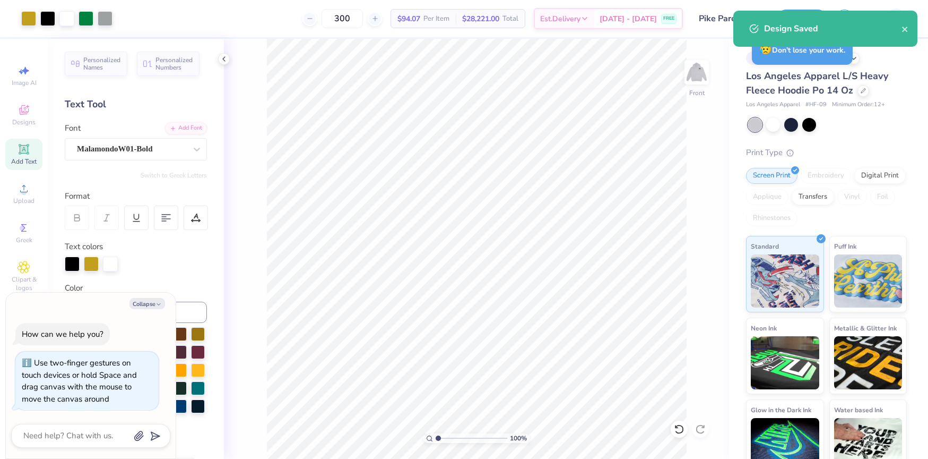
type textarea "x"
